Goal: Task Accomplishment & Management: Manage account settings

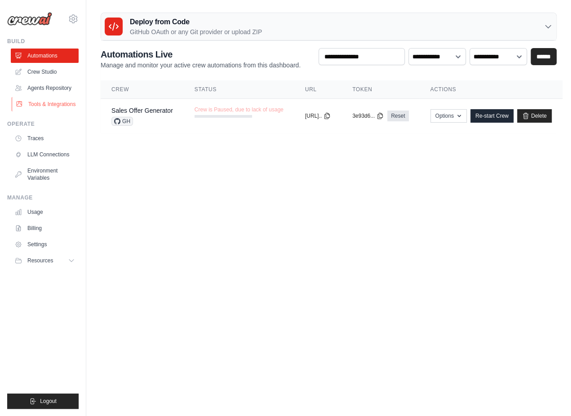
click at [47, 107] on link "Tools & Integrations" at bounding box center [46, 104] width 68 height 14
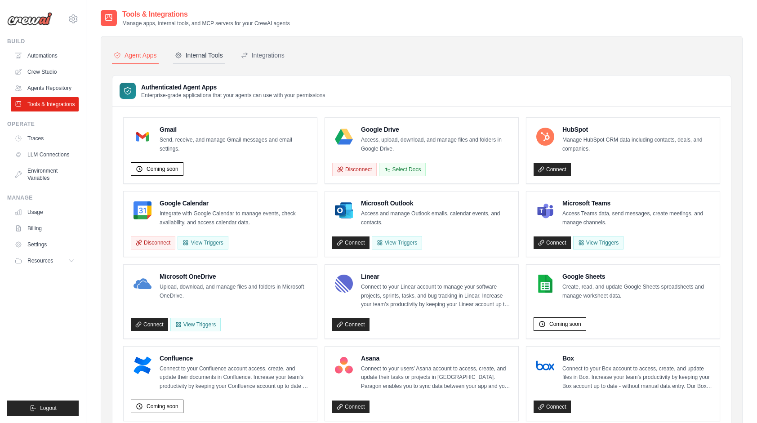
click at [204, 53] on div "Internal Tools" at bounding box center [199, 55] width 48 height 9
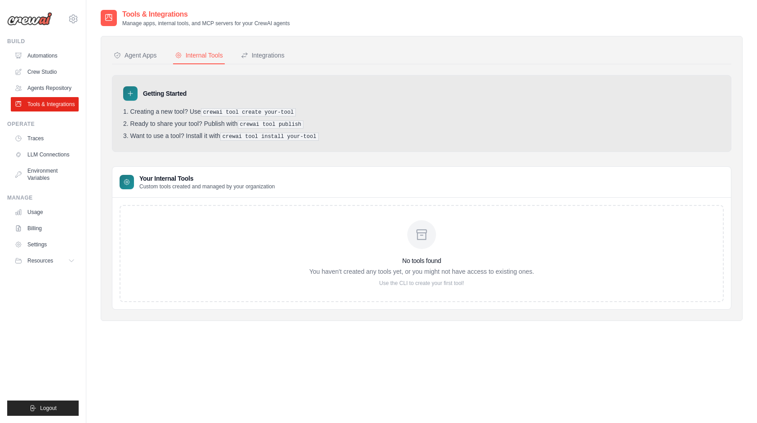
click at [428, 249] on div "No tools found You haven't created any tools yet, or you might not have access …" at bounding box center [421, 253] width 225 height 66
click at [421, 256] on h3 "No tools found" at bounding box center [421, 260] width 225 height 9
click at [410, 287] on div "No tools found You haven't created any tools yet, or you might not have access …" at bounding box center [422, 253] width 604 height 97
drag, startPoint x: 107, startPoint y: 49, endPoint x: 368, endPoint y: 216, distance: 309.9
click at [368, 216] on div "Agent Apps Internal Tools Integrations Authenticated Agent Apps Enterprise-grad…" at bounding box center [422, 178] width 642 height 285
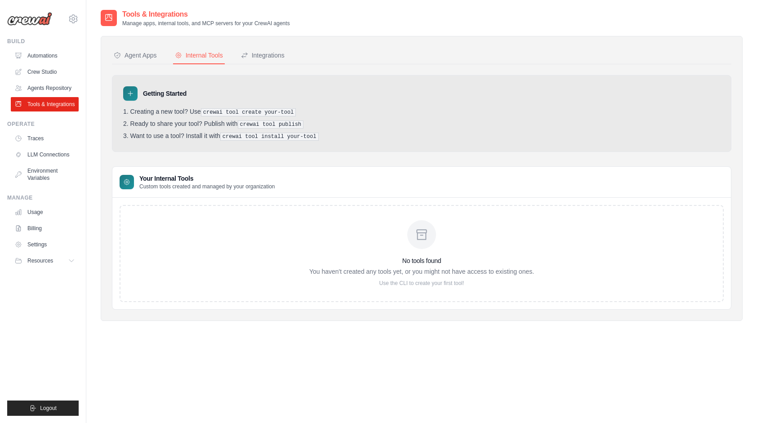
click at [170, 267] on div "No tools found You haven't created any tools yet, or you might not have access …" at bounding box center [422, 253] width 604 height 97
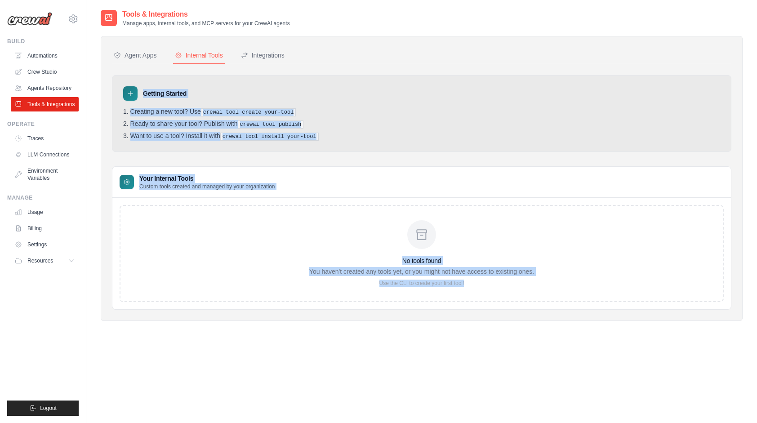
drag, startPoint x: 121, startPoint y: 86, endPoint x: 528, endPoint y: 287, distance: 453.9
click at [528, 287] on div "Getting Started Creating a new tool? Use crewai tool create your-tool Ready to …" at bounding box center [421, 192] width 619 height 235
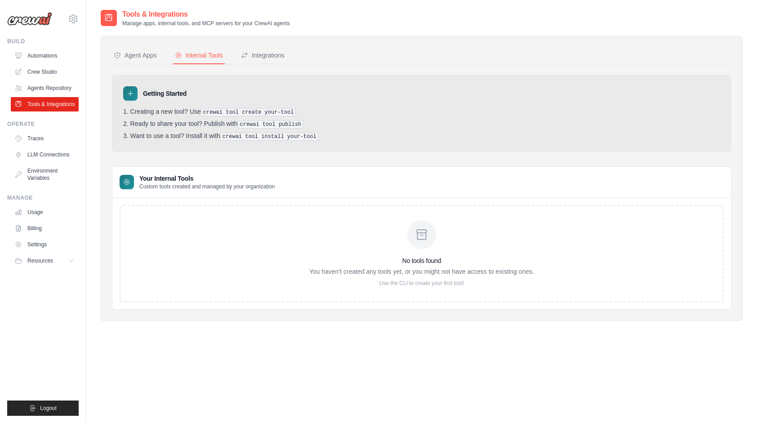
click at [132, 93] on icon at bounding box center [130, 93] width 7 height 7
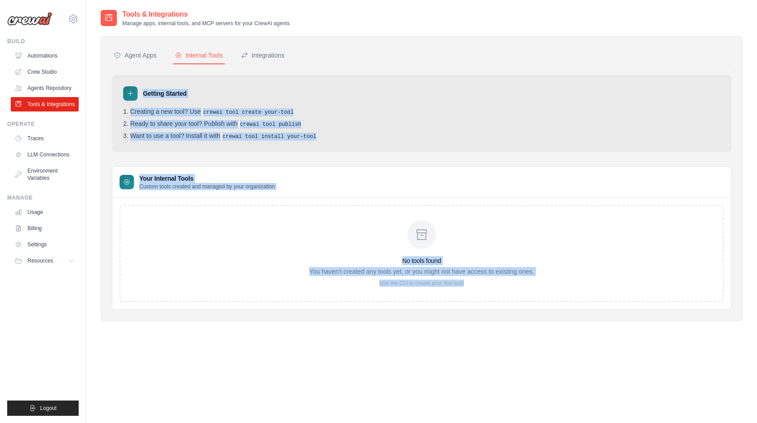
drag, startPoint x: 118, startPoint y: 83, endPoint x: 548, endPoint y: 287, distance: 475.9
click at [548, 287] on div "Getting Started Creating a new tool? Use crewai tool create your-tool Ready to …" at bounding box center [421, 192] width 619 height 235
click at [319, 399] on div "Tools & Integrations Manage apps, internal tools, and MCP servers for your Crew…" at bounding box center [422, 220] width 642 height 423
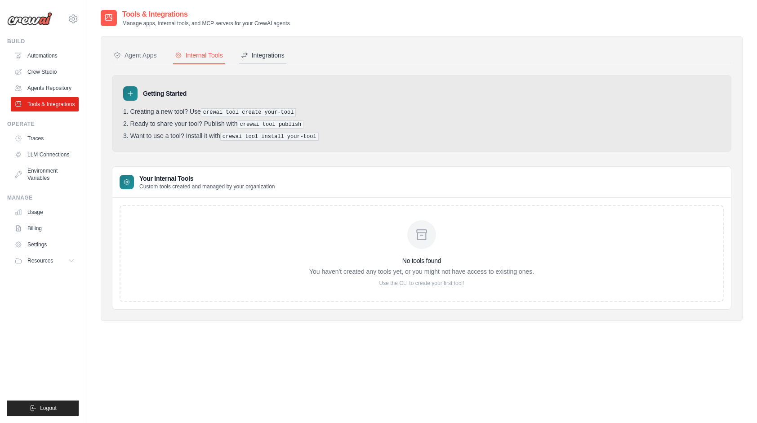
click at [272, 56] on div "Integrations" at bounding box center [263, 55] width 44 height 9
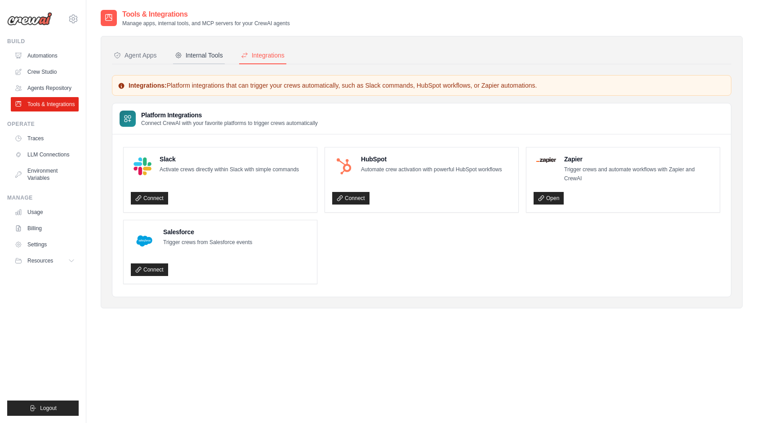
click at [205, 54] on div "Internal Tools" at bounding box center [199, 55] width 48 height 9
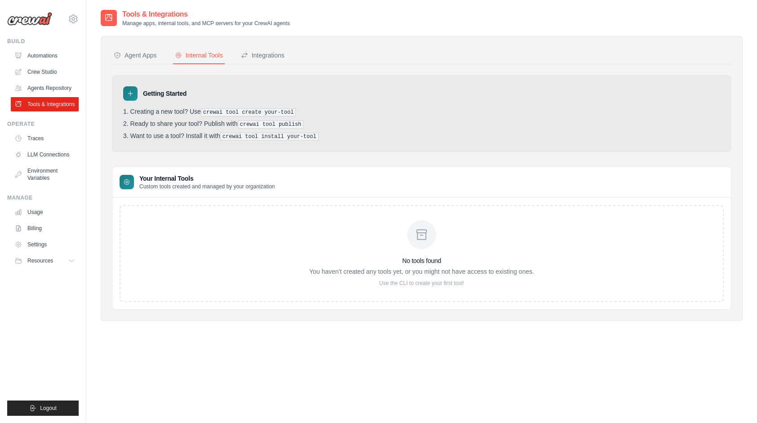
click at [135, 177] on div "Your Internal Tools Custom tools created and managed by your organization" at bounding box center [197, 182] width 155 height 16
click at [50, 89] on link "Agents Repository" at bounding box center [46, 88] width 68 height 14
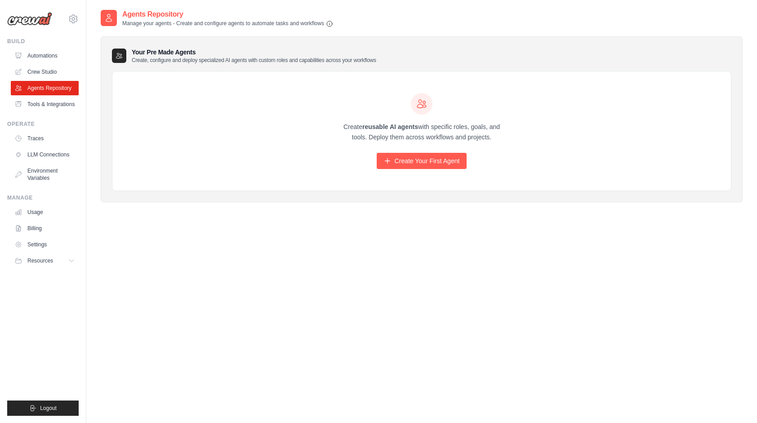
click at [8, 307] on div "[PERSON_NAME][EMAIL_ADDRESS][PERSON_NAME][DOMAIN_NAME] Settings Build Automatio…" at bounding box center [43, 211] width 86 height 423
click at [50, 152] on link "LLM Connections" at bounding box center [46, 154] width 68 height 14
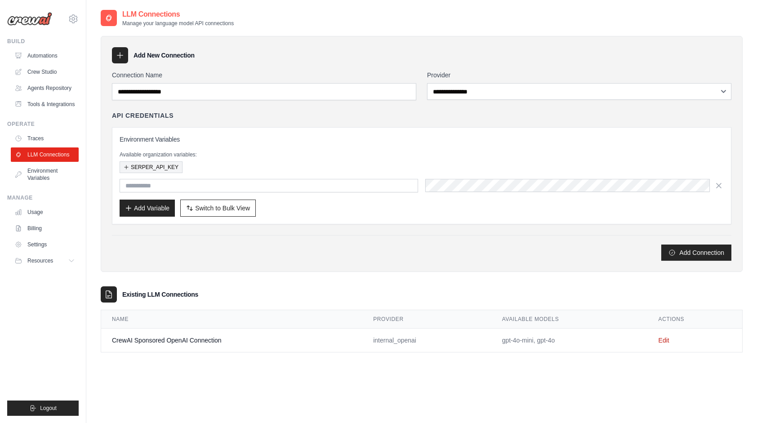
click at [169, 165] on button "SERPER_API_KEY" at bounding box center [151, 167] width 63 height 12
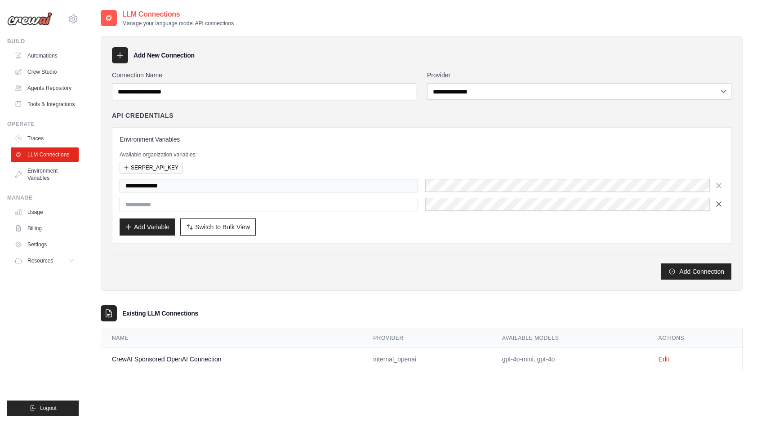
click at [571, 201] on icon "button" at bounding box center [718, 203] width 9 height 9
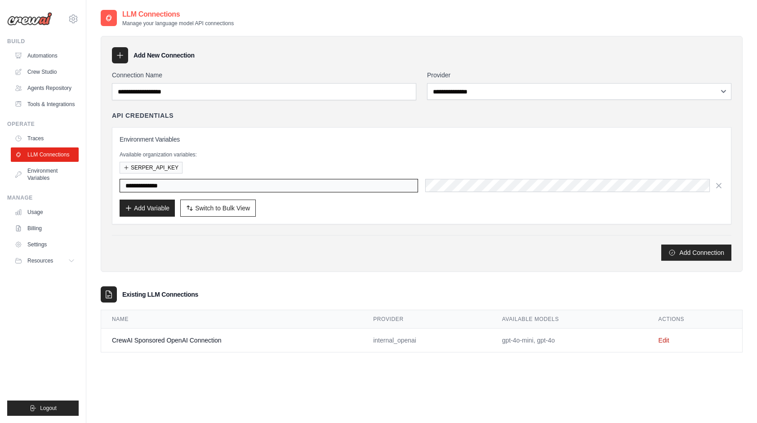
click at [215, 182] on input "**********" at bounding box center [269, 185] width 298 height 13
drag, startPoint x: 215, startPoint y: 182, endPoint x: 300, endPoint y: 203, distance: 87.5
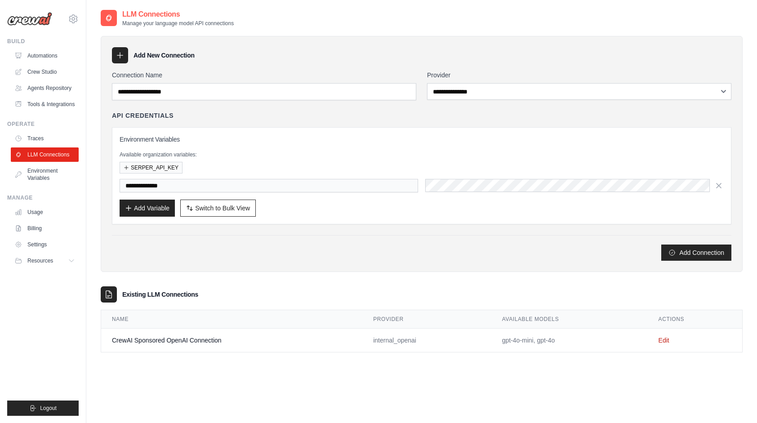
click at [300, 203] on div "Add Variable Switch to Bulk View Switch to Table View" at bounding box center [422, 207] width 604 height 17
click at [36, 172] on link "Environment Variables" at bounding box center [46, 175] width 68 height 22
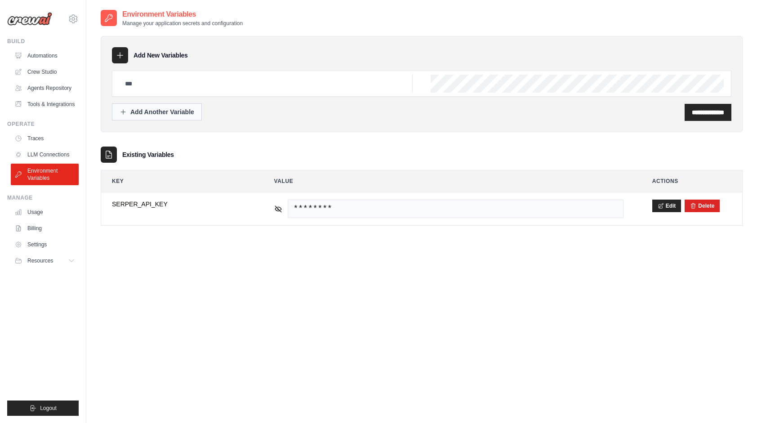
click at [179, 114] on div "Add Another Variable" at bounding box center [157, 111] width 75 height 9
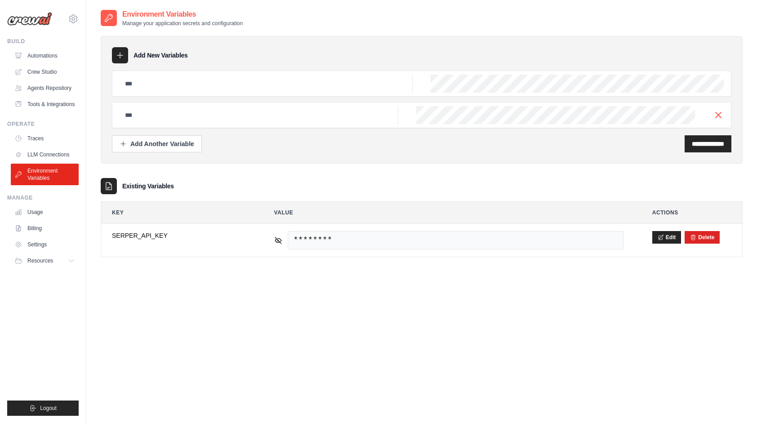
click at [571, 114] on div at bounding box center [421, 115] width 619 height 26
click at [571, 112] on line "button" at bounding box center [717, 114] width 5 height 5
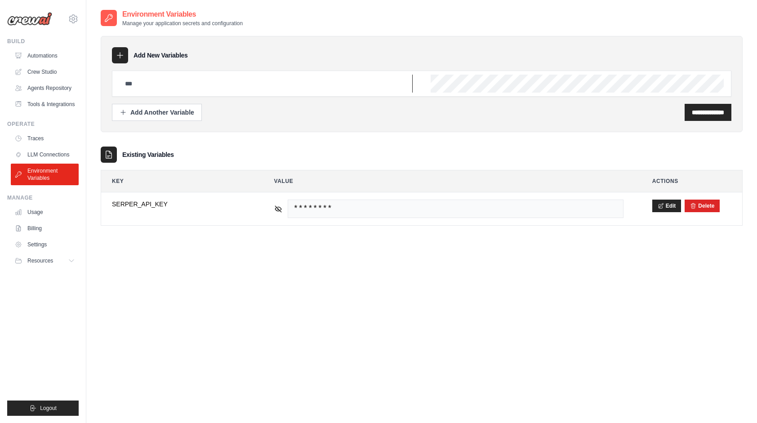
click at [190, 80] on input "text" at bounding box center [266, 84] width 293 height 18
click at [40, 242] on link "Settings" at bounding box center [46, 244] width 68 height 14
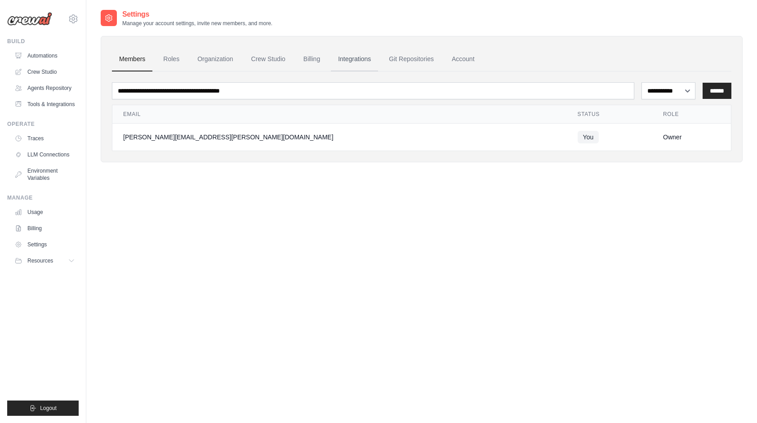
click at [347, 58] on link "Integrations" at bounding box center [354, 59] width 47 height 24
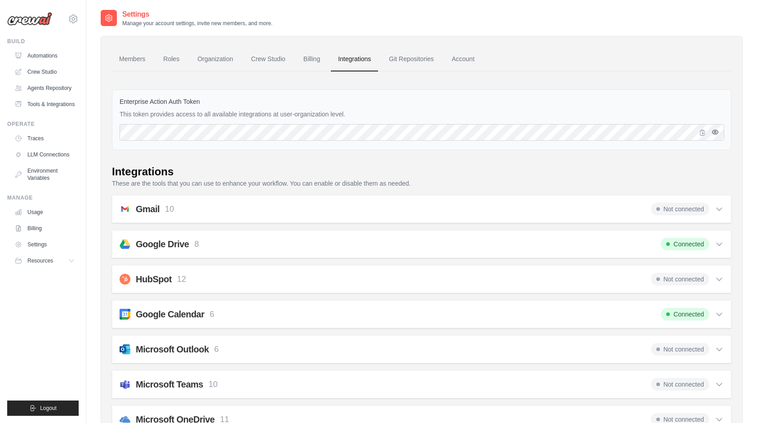
click at [571, 135] on icon "button" at bounding box center [714, 131] width 7 height 7
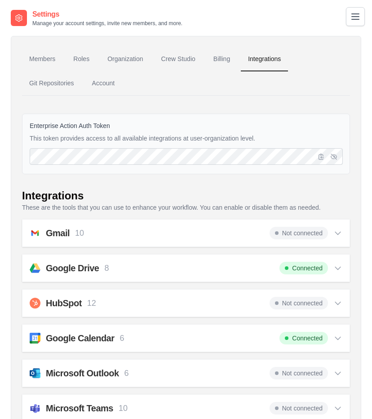
drag, startPoint x: 337, startPoint y: 55, endPoint x: 342, endPoint y: 6, distance: 49.7
click at [337, 55] on ul "Members Roles Organization Crew Studio Billing Integrations Git Repositories Ac…" at bounding box center [186, 71] width 328 height 49
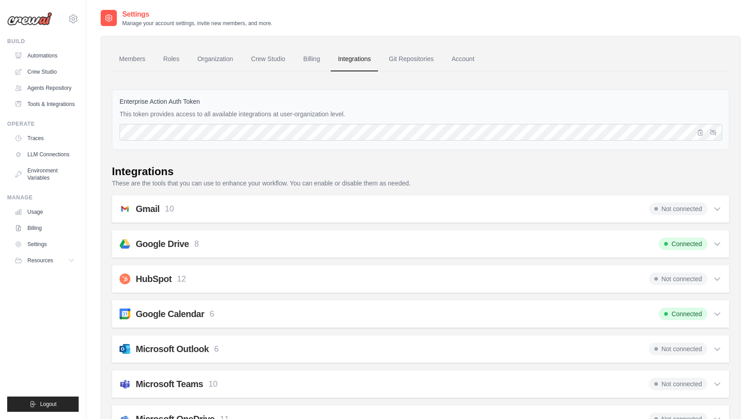
click at [81, 101] on div "[PERSON_NAME][EMAIL_ADDRESS][PERSON_NAME][DOMAIN_NAME] Settings Build Automatio…" at bounding box center [43, 209] width 86 height 419
click at [68, 103] on link "Tools & Integrations" at bounding box center [46, 104] width 68 height 14
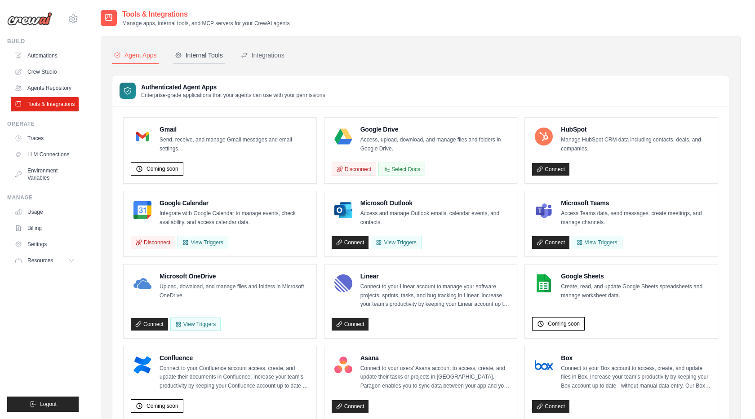
click at [210, 53] on div "Internal Tools" at bounding box center [199, 55] width 48 height 9
